Goal: Understand process/instructions: Learn about a topic

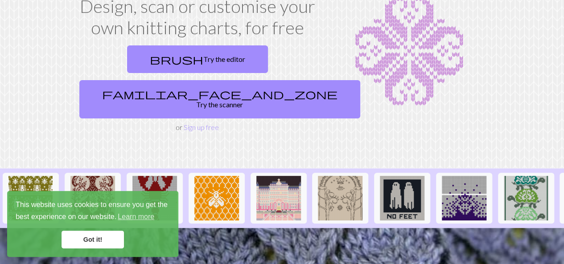
scroll to position [66, 0]
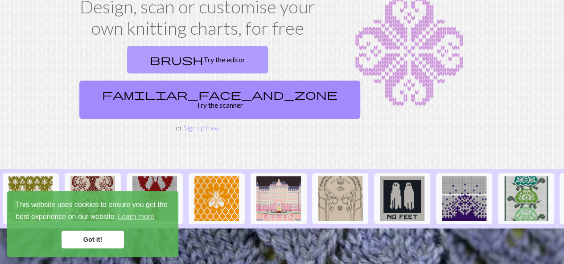
click at [159, 59] on link "brush Try the editor" at bounding box center [197, 60] width 141 height 28
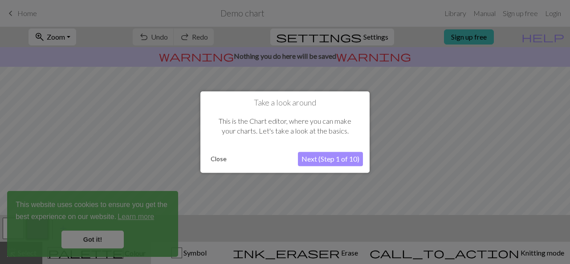
click at [334, 157] on button "Next (Step 1 of 10)" at bounding box center [330, 159] width 65 height 14
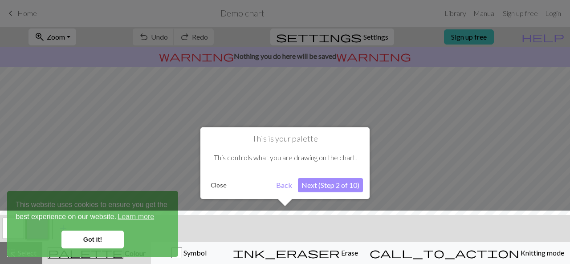
click at [334, 157] on div "This controls what you are drawing on the chart." at bounding box center [285, 158] width 156 height 28
click at [333, 188] on button "Next (Step 2 of 10)" at bounding box center [330, 185] width 65 height 14
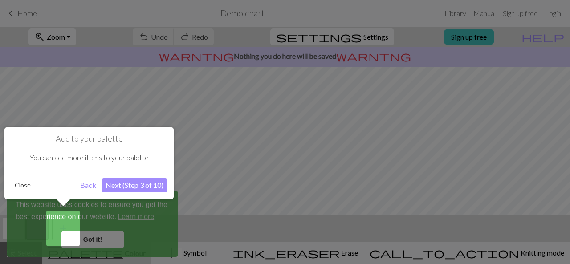
click at [134, 178] on div "Add to your palette You can add more items to your palette Close Back Next (Ste…" at bounding box center [88, 163] width 169 height 72
click at [129, 176] on div "Add to your palette You can add more items to your palette Close Back Next (Ste…" at bounding box center [88, 163] width 169 height 72
click at [130, 189] on button "Next (Step 3 of 10)" at bounding box center [134, 185] width 65 height 14
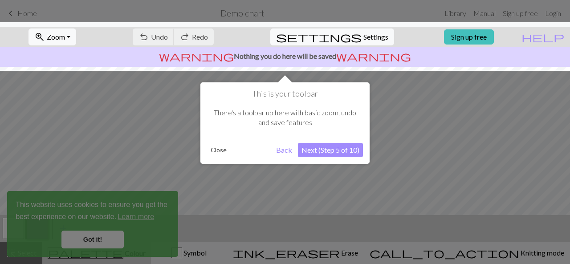
click at [221, 149] on button "Close" at bounding box center [218, 149] width 23 height 13
